Goal: Information Seeking & Learning: Learn about a topic

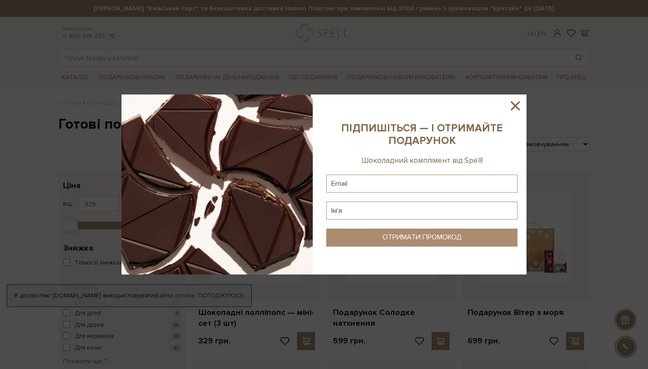
click at [515, 108] on icon at bounding box center [514, 105] width 15 height 15
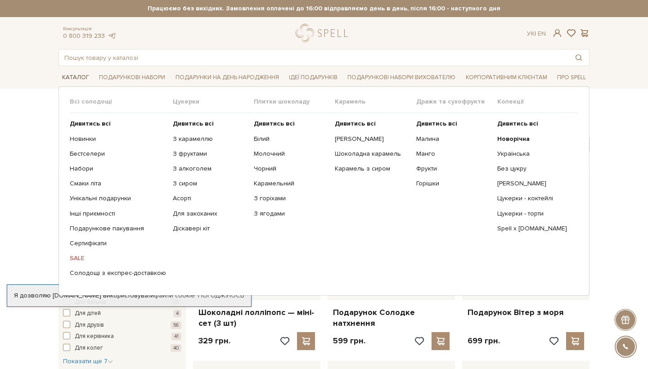
click at [82, 78] on link "Каталог" at bounding box center [75, 78] width 34 height 14
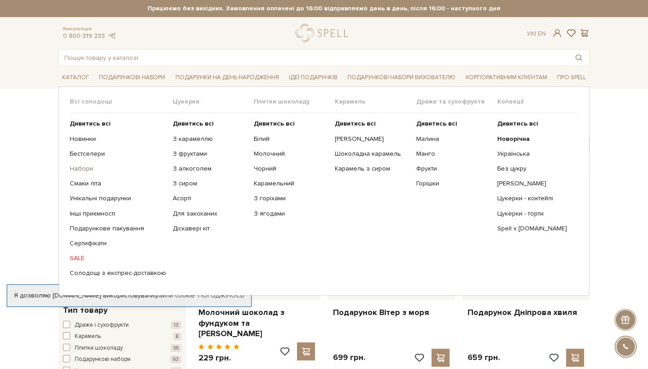
click at [86, 170] on link "Набори" at bounding box center [118, 169] width 96 height 8
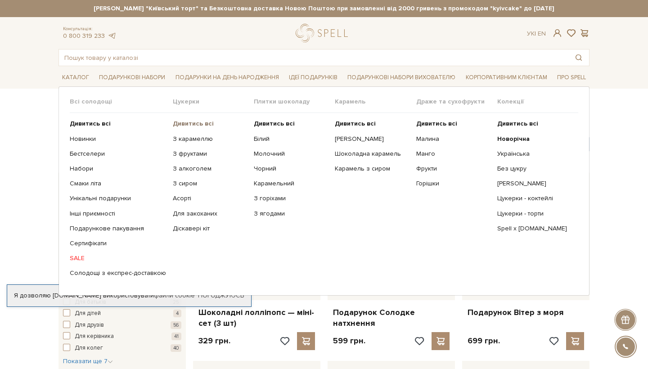
click at [187, 124] on b "Дивитись всі" at bounding box center [193, 124] width 41 height 8
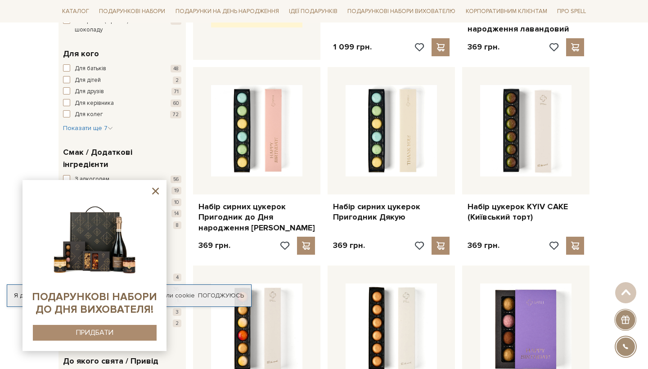
scroll to position [497, 0]
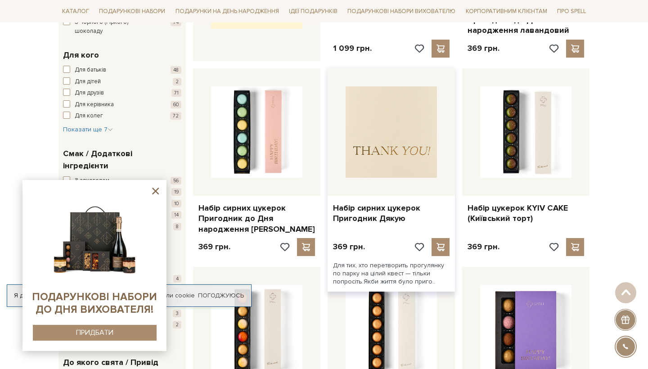
click at [386, 136] on img at bounding box center [390, 131] width 91 height 91
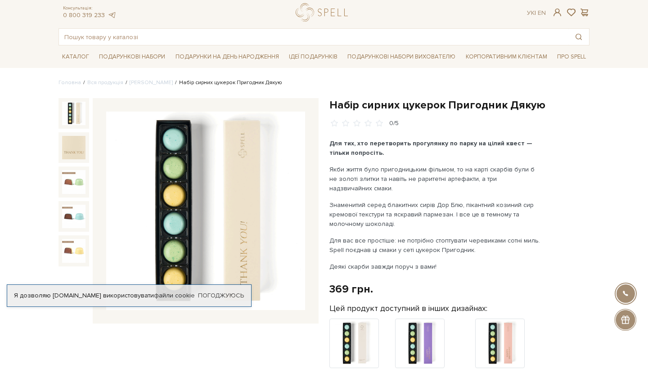
scroll to position [22, 0]
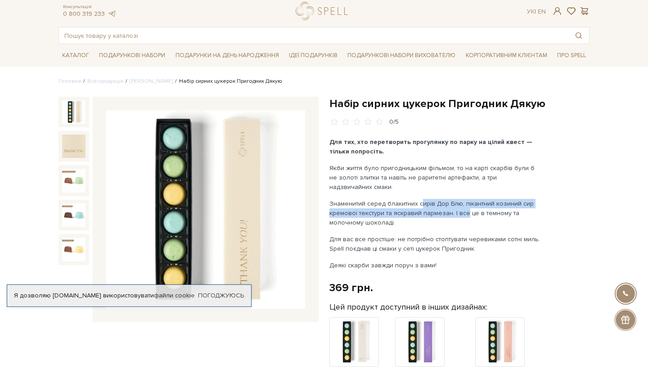
drag, startPoint x: 416, startPoint y: 204, endPoint x: 462, endPoint y: 210, distance: 46.7
click at [462, 210] on p "Знаменитий серед блакитних сирів Дор Блю, пікантний козиний сир кремової тексту…" at bounding box center [434, 213] width 211 height 28
click at [460, 173] on p "Якби життя було пригодницьким фільмом, то на карті скарбів були б не золоті зли…" at bounding box center [434, 177] width 211 height 28
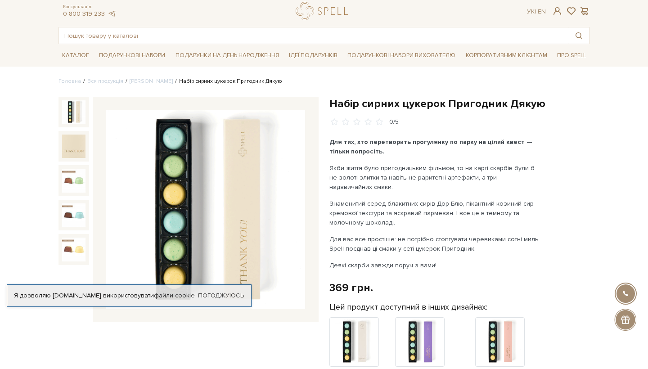
click at [460, 173] on p "Якби життя було пригодницьким фільмом, то на карті скарбів були б не золоті зли…" at bounding box center [434, 177] width 211 height 28
click at [445, 242] on p "Для вас все простіше: не потрібно стоптувати черевиками сотні миль. Spell поєдн…" at bounding box center [434, 243] width 211 height 19
click at [441, 173] on p "Якби життя було пригодницьким фільмом, то на карті скарбів були б не золоті зли…" at bounding box center [434, 177] width 211 height 28
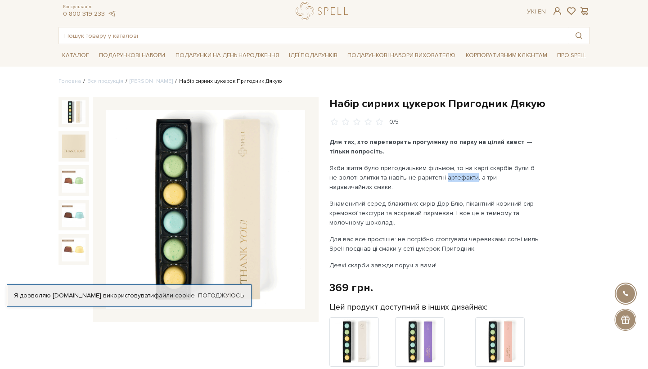
click at [453, 170] on p "Якби життя було пригодницьким фільмом, то на карті скарбів були б не золоті зли…" at bounding box center [434, 177] width 211 height 28
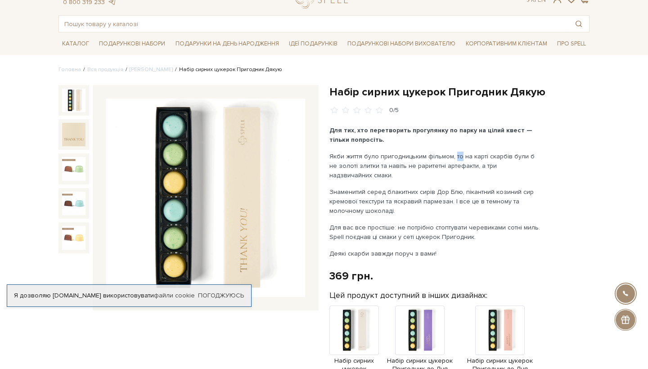
scroll to position [38, 0]
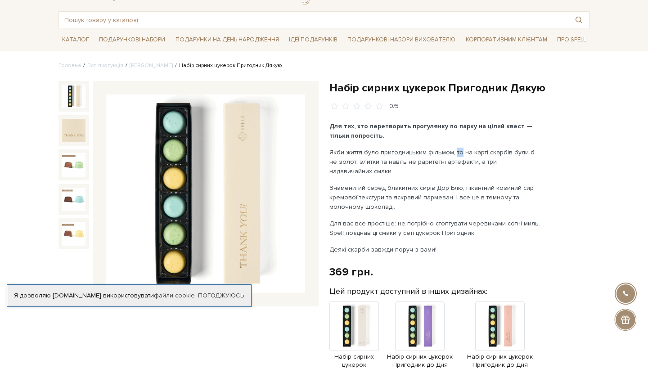
click at [411, 189] on p "Знаменитий серед блакитних сирів Дор Блю, пікантний козиний сир кремової тексту…" at bounding box center [434, 197] width 211 height 28
click at [462, 187] on p "Знаменитий серед блакитних сирів Дор Блю, пікантний козиний сир кремової тексту…" at bounding box center [434, 197] width 211 height 28
click at [493, 187] on p "Знаменитий серед блакитних сирів Дор Блю, пікантний козиний сир кремової тексту…" at bounding box center [434, 197] width 211 height 28
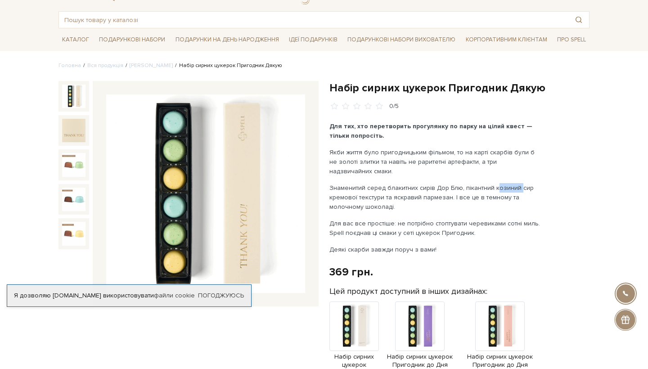
click at [389, 197] on p "Знаменитий серед блакитних сирів Дор Блю, пікантний козиний сир кремової тексту…" at bounding box center [434, 197] width 211 height 28
click at [431, 199] on p "Знаменитий серед блакитних сирів Дор Блю, пікантний козиний сир кремової тексту…" at bounding box center [434, 197] width 211 height 28
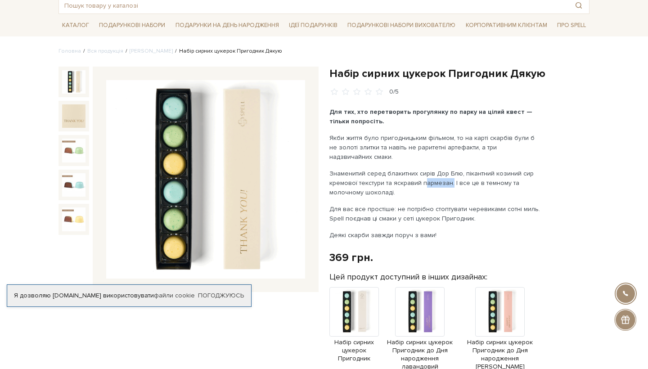
scroll to position [55, 0]
